Goal: Check status: Check status

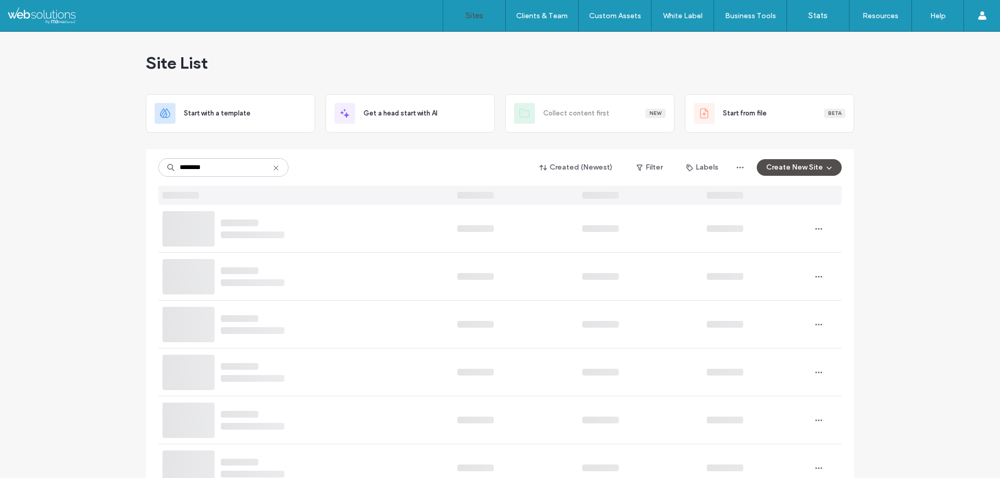
type input "********"
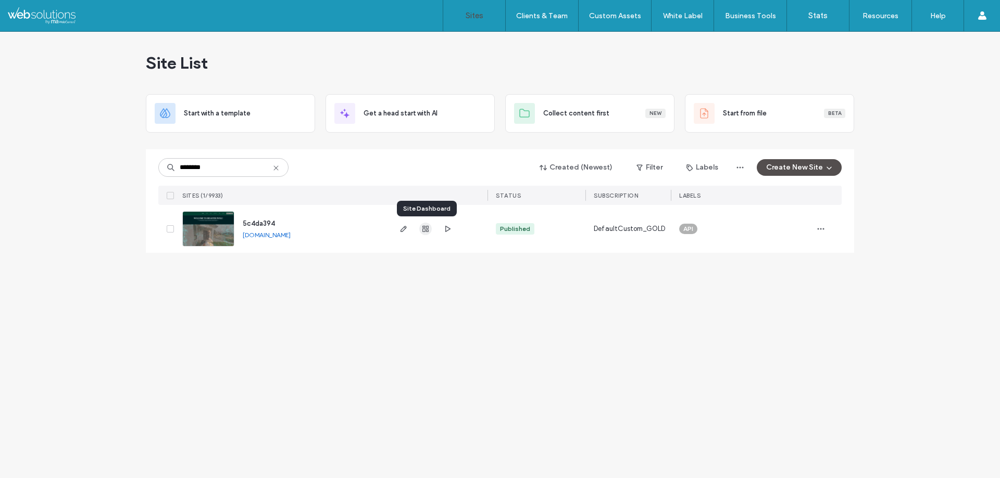
click at [423, 232] on use "button" at bounding box center [425, 229] width 6 height 6
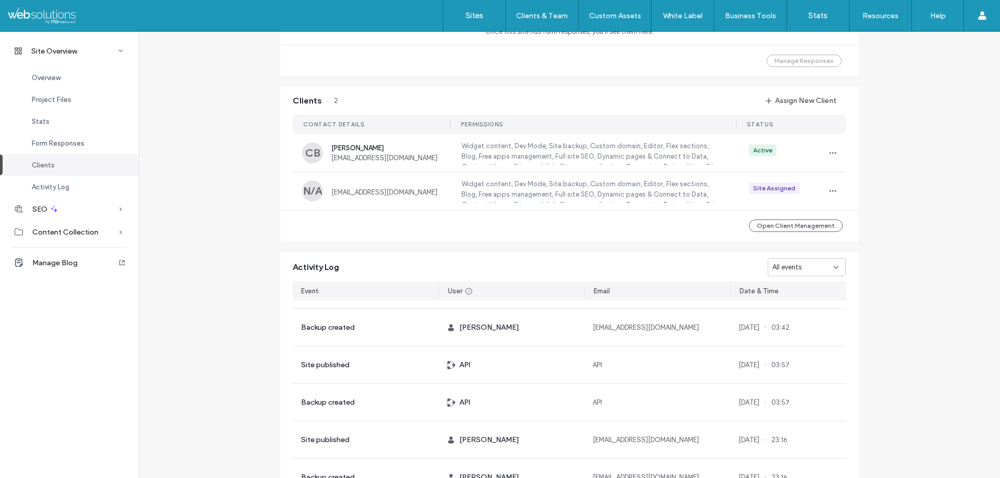
scroll to position [895, 0]
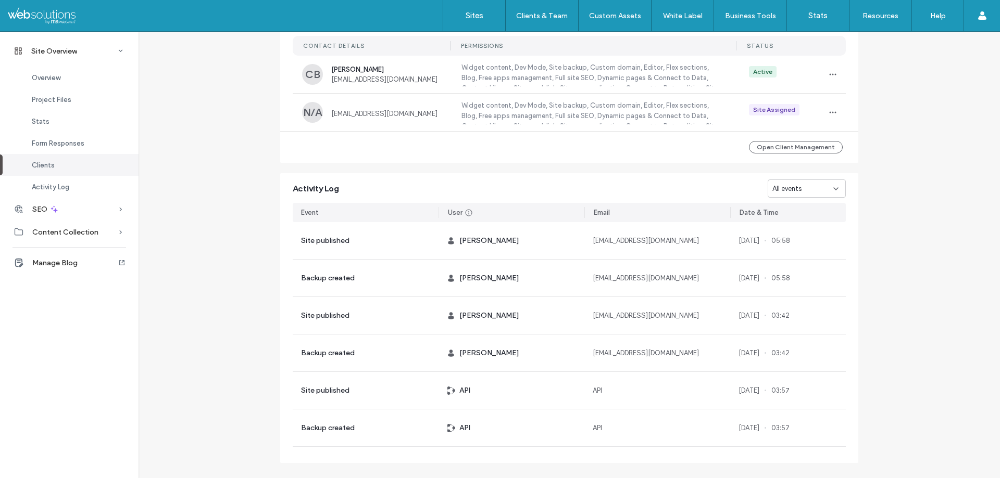
scroll to position [895, 0]
